Goal: Navigation & Orientation: Find specific page/section

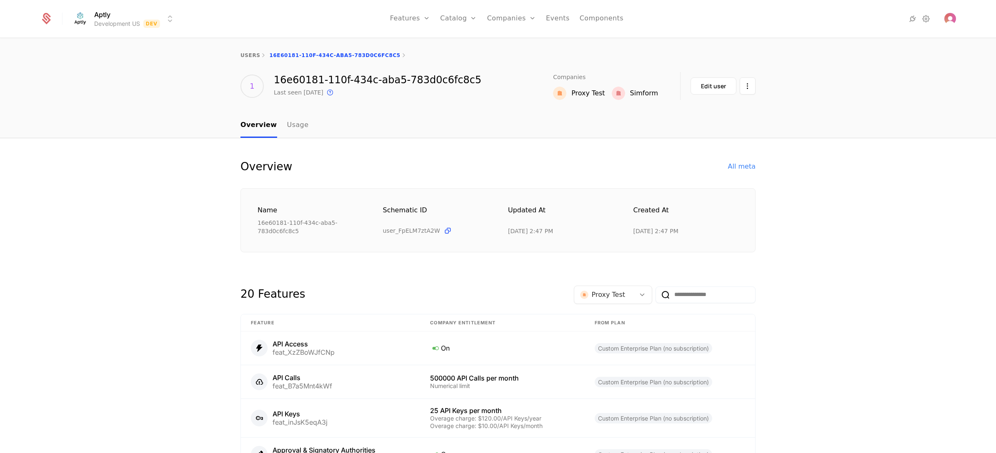
click at [126, 22] on html "Aptly Development US Dev Features Features Flags Catalog Plans Add Ons Credits …" at bounding box center [498, 226] width 996 height 453
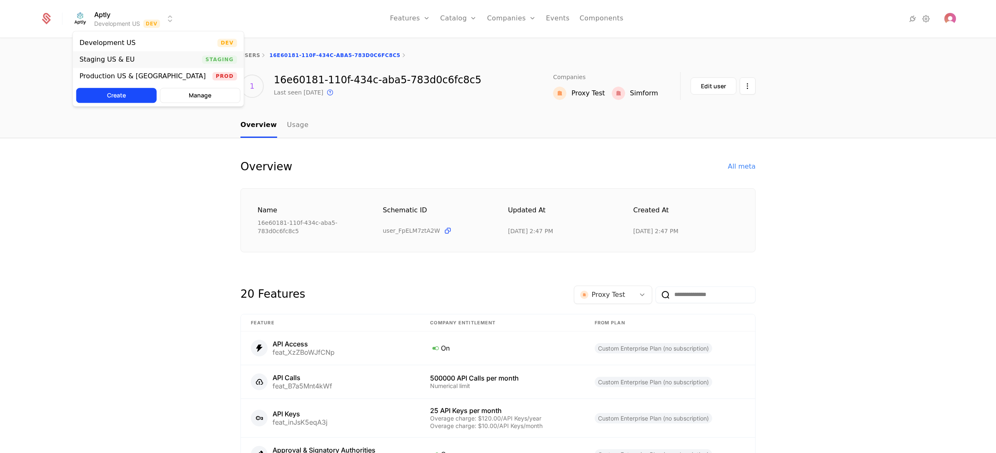
click at [126, 64] on div "Staging US & EU Staging" at bounding box center [158, 59] width 171 height 17
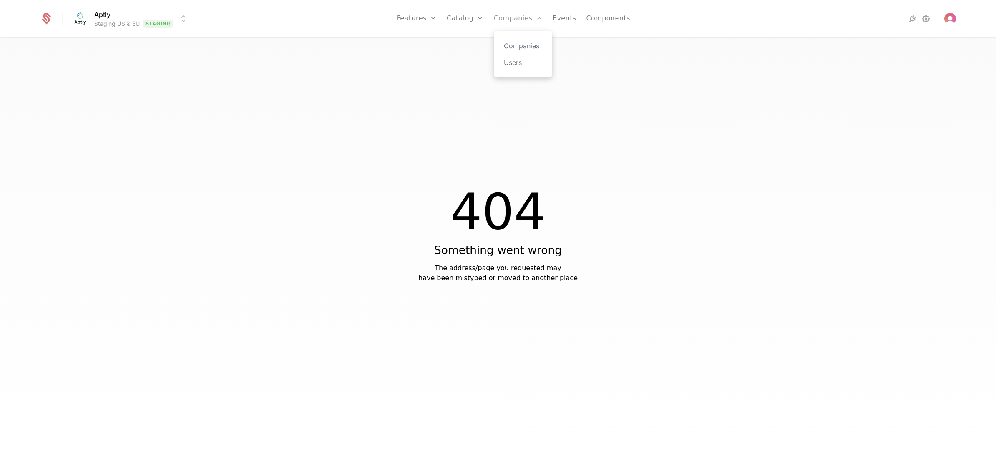
click at [519, 18] on link "Companies" at bounding box center [518, 18] width 49 height 37
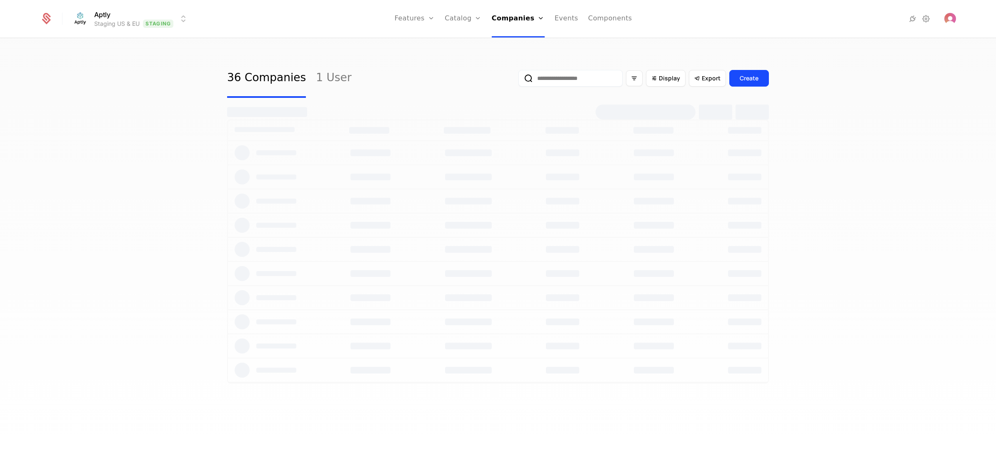
click at [130, 139] on div "36 Companies 1 User Display Export Create" at bounding box center [498, 248] width 996 height 419
select select "**"
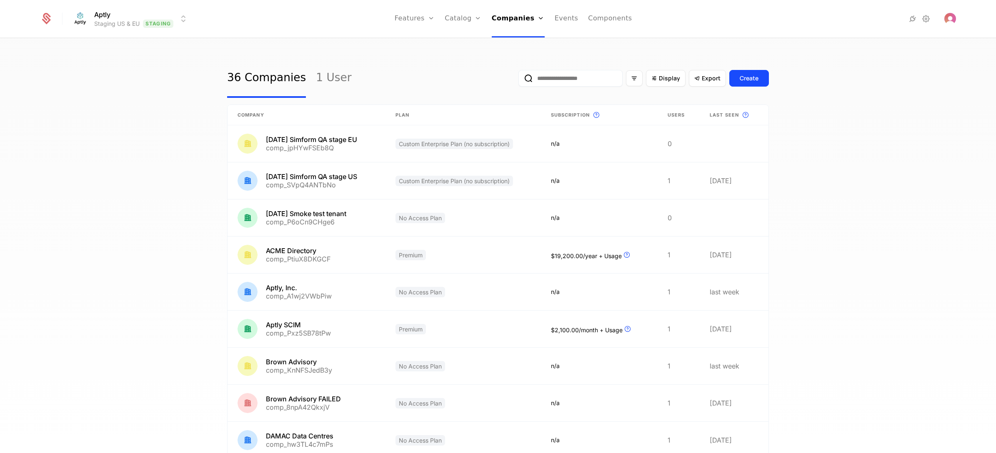
click at [125, 134] on div "36 Companies 1 User Display Export Create Company Plan Subscription This is the…" at bounding box center [498, 248] width 996 height 419
click at [125, 117] on div "36 Companies 1 User Display Export Create Company Plan Subscription This is the…" at bounding box center [498, 248] width 996 height 419
click at [85, 380] on div "36 Companies 1 User Display Export Create Company Plan Subscription This is the…" at bounding box center [498, 248] width 996 height 419
click at [110, 268] on div "36 Companies 1 User Display Export Create Company Plan Subscription This is the…" at bounding box center [498, 248] width 996 height 419
click at [916, 401] on div "36 Companies 1 User Display Export Create Company Plan Subscription This is the…" at bounding box center [498, 248] width 996 height 419
